Goal: Task Accomplishment & Management: Use online tool/utility

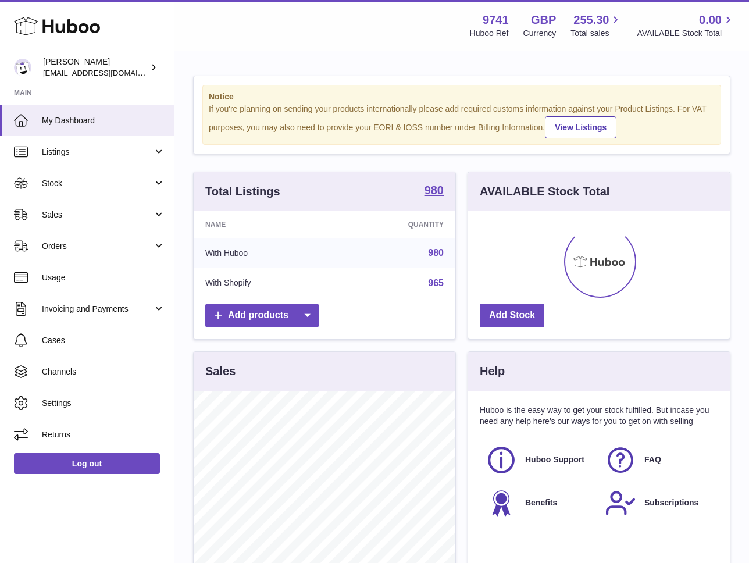
scroll to position [181, 262]
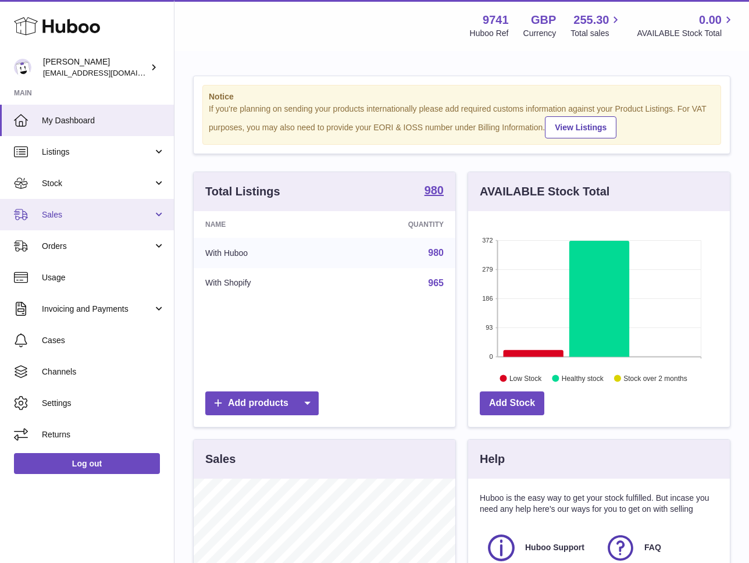
click at [46, 212] on span "Sales" at bounding box center [97, 214] width 111 height 11
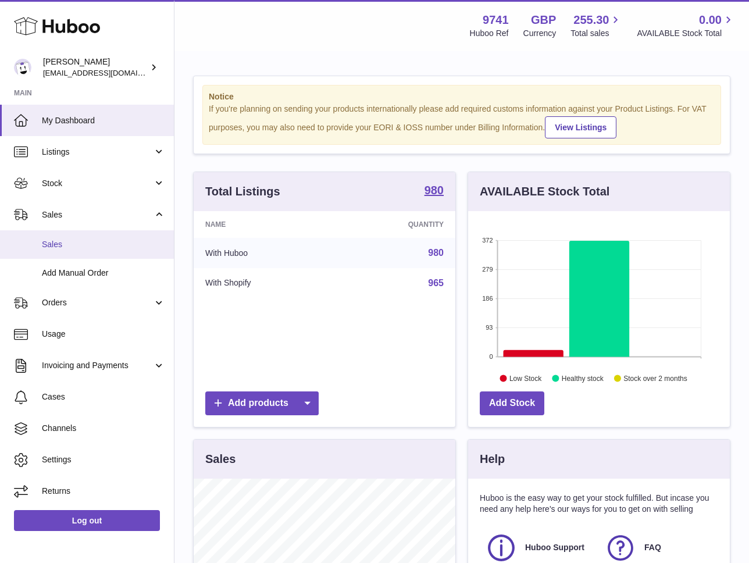
click at [57, 249] on span "Sales" at bounding box center [103, 244] width 123 height 11
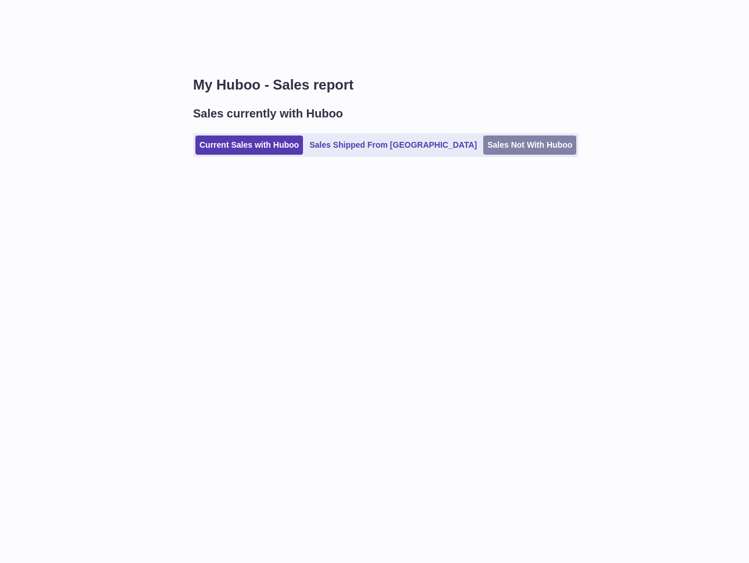
click at [483, 151] on link "Sales Not With Huboo" at bounding box center [529, 145] width 93 height 19
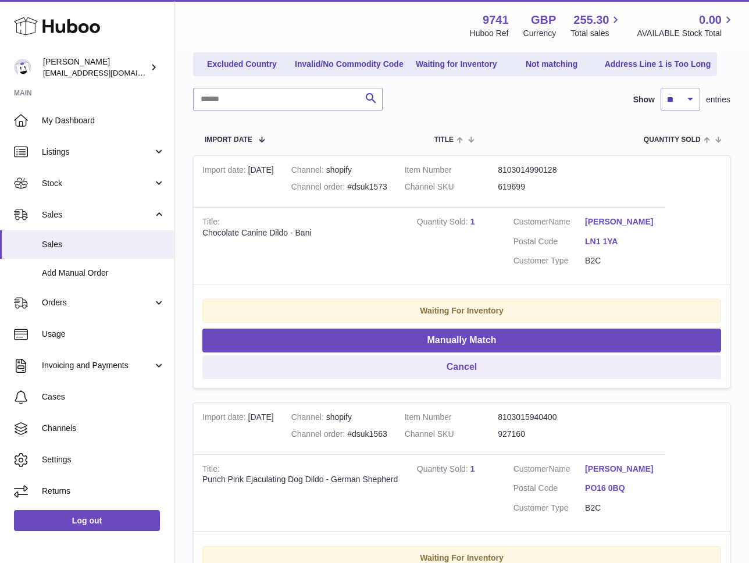
scroll to position [137, 0]
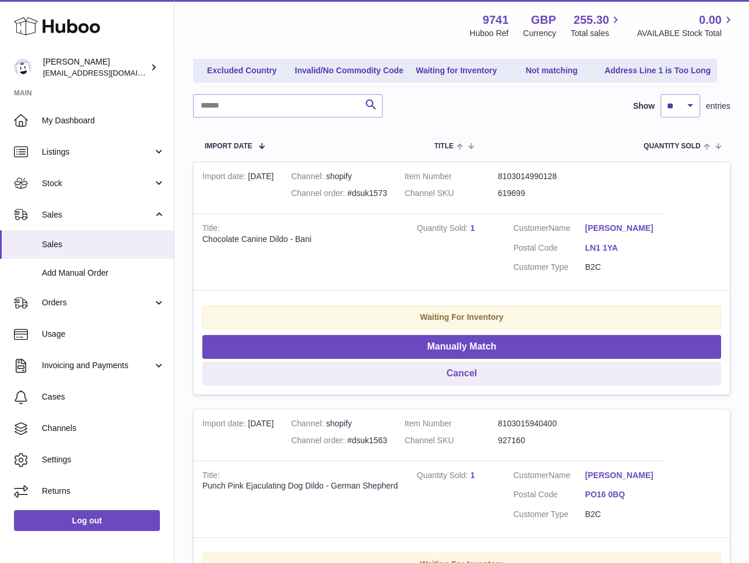
drag, startPoint x: 382, startPoint y: 203, endPoint x: 330, endPoint y: 233, distance: 59.7
click at [382, 204] on td "Channel shopify Channel order #dsuk1573" at bounding box center [339, 187] width 113 height 51
drag, startPoint x: 311, startPoint y: 242, endPoint x: 296, endPoint y: 242, distance: 15.1
click at [297, 242] on div "Chocolate Canine Dildo - Bani" at bounding box center [300, 239] width 197 height 11
copy div "Bani"
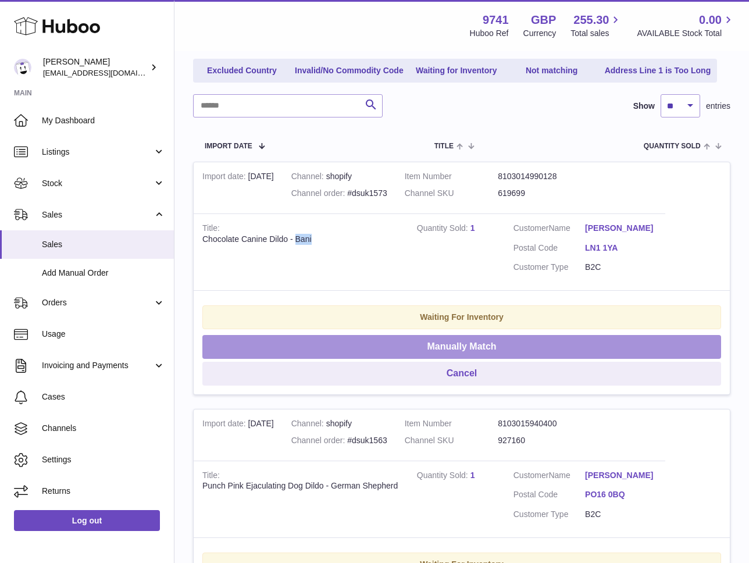
click at [501, 346] on button "Manually Match" at bounding box center [461, 347] width 519 height 24
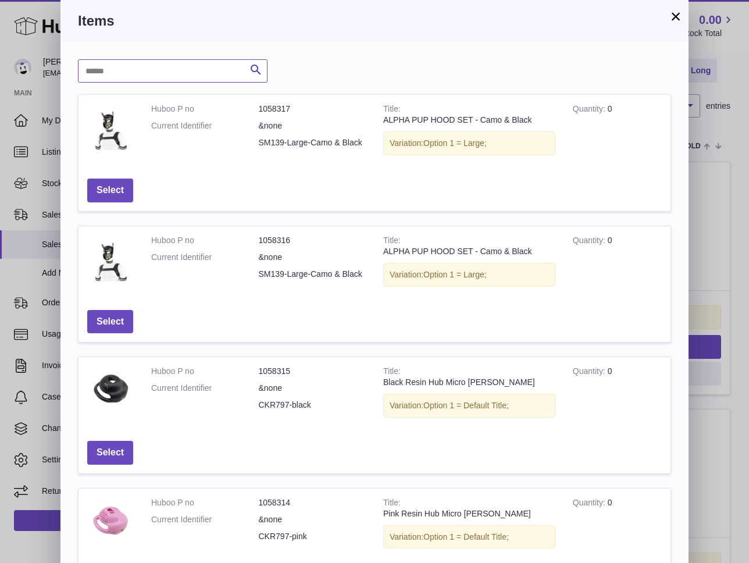
click at [190, 75] on input "text" at bounding box center [173, 70] width 190 height 23
paste input "****"
type input "****"
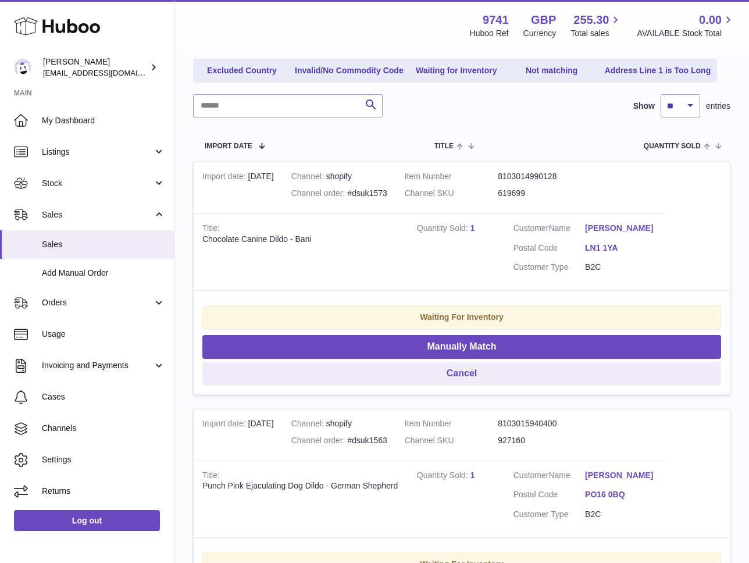
click at [730, 217] on div at bounding box center [374, 281] width 749 height 563
